Goal: Task Accomplishment & Management: Use online tool/utility

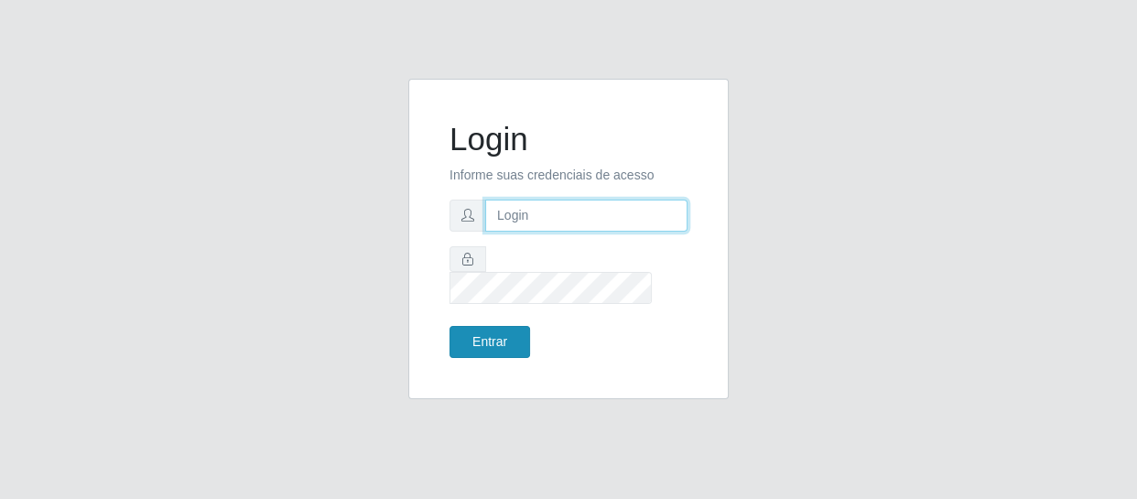
type input "[EMAIL_ADDRESS][DOMAIN_NAME]"
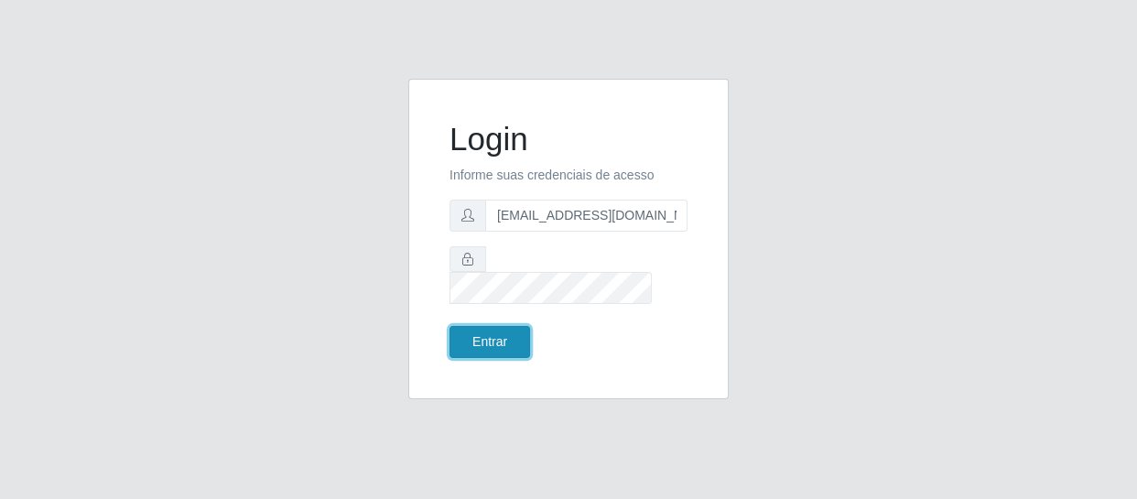
click at [483, 330] on button "Entrar" at bounding box center [490, 342] width 81 height 32
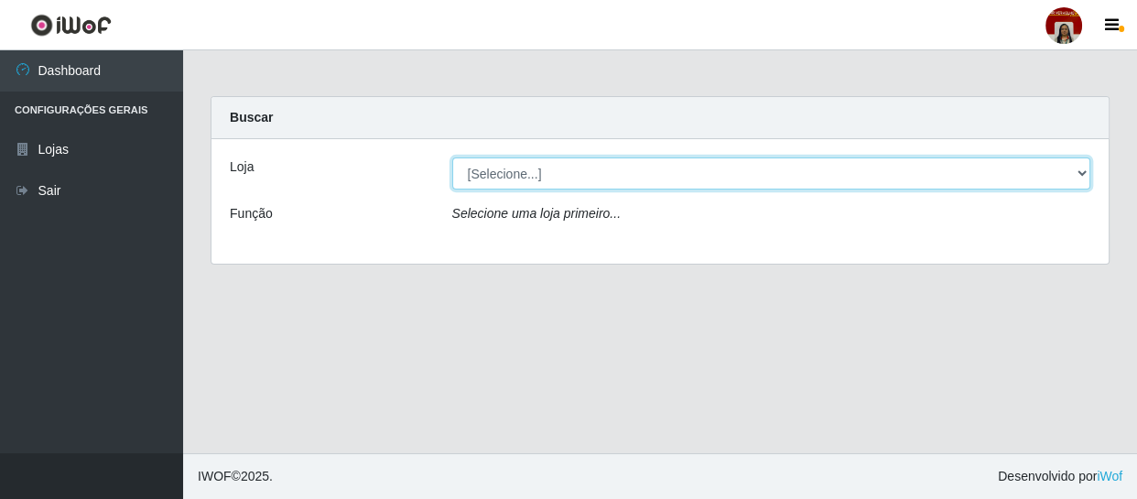
click at [1086, 173] on select "[Selecione...] Mar Vermelho - Loja 04" at bounding box center [771, 174] width 639 height 32
select select "251"
click at [452, 158] on select "[Selecione...] Mar Vermelho - Loja 04" at bounding box center [771, 174] width 639 height 32
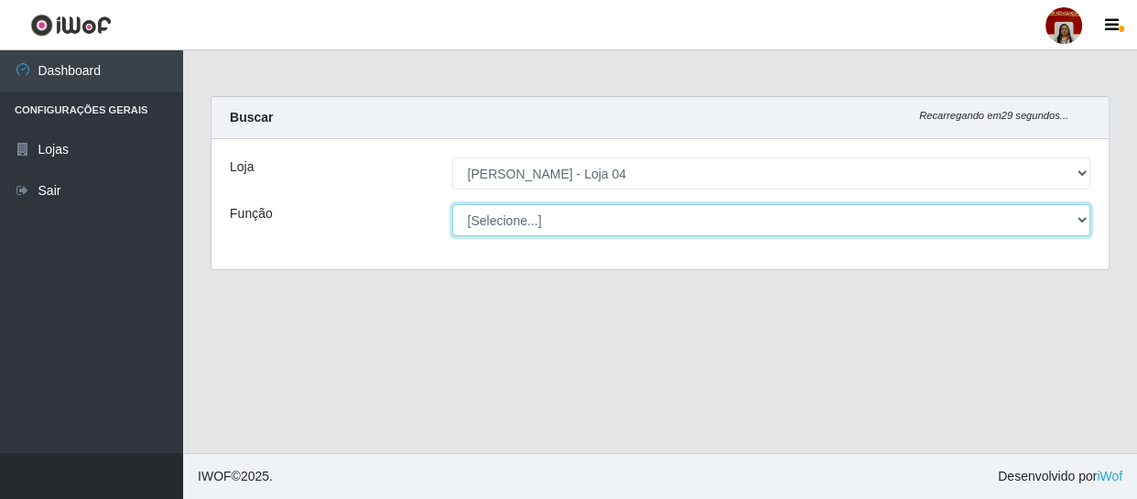
click at [1077, 219] on select "[Selecione...] ASG ASG + ASG ++ Auxiliar de Depósito Auxiliar de Depósito + Aux…" at bounding box center [771, 220] width 639 height 32
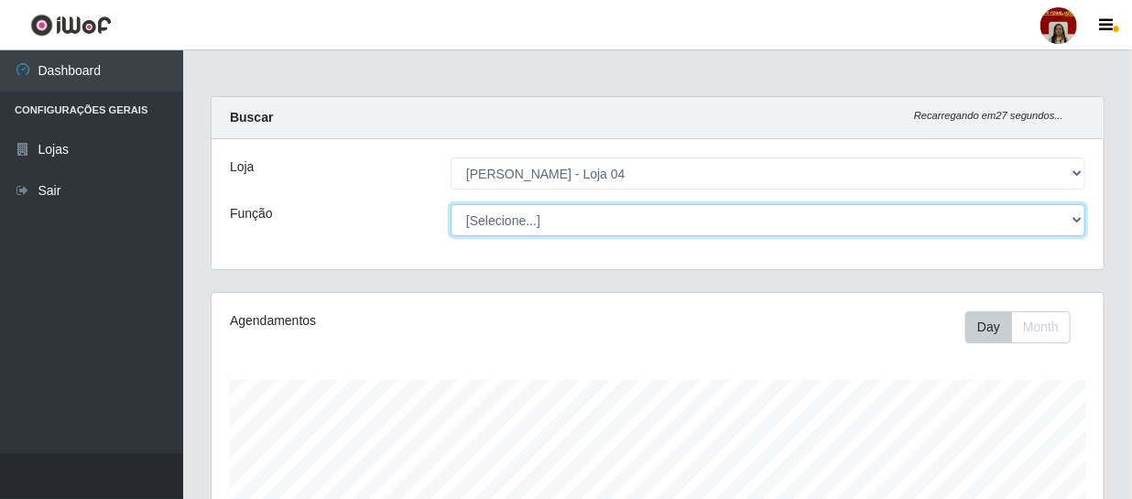
scroll to position [380, 892]
select select "22"
click at [451, 204] on select "[Selecione...] ASG ASG + ASG ++ Auxiliar de Depósito Auxiliar de Depósito + Aux…" at bounding box center [768, 220] width 635 height 32
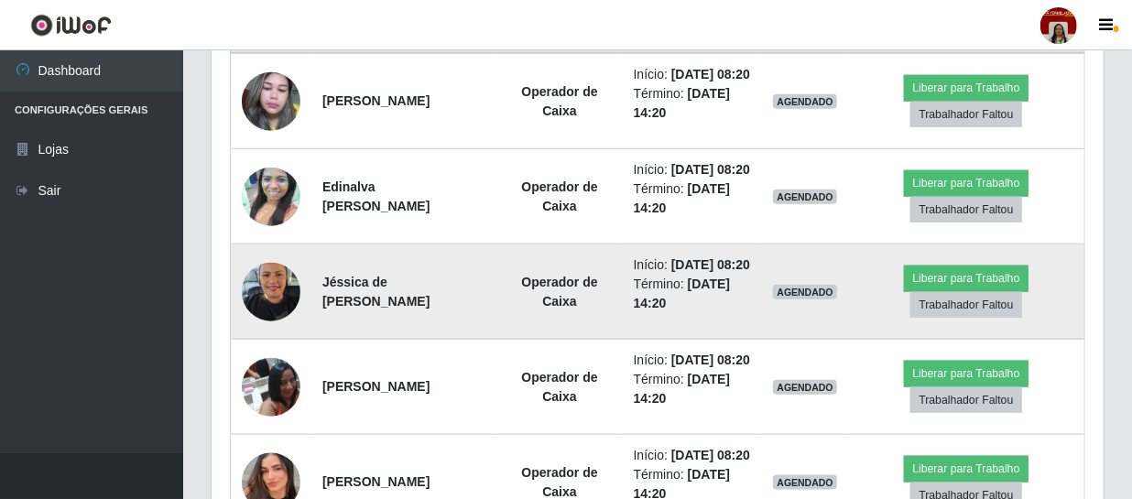
scroll to position [666, 0]
